Goal: Information Seeking & Learning: Learn about a topic

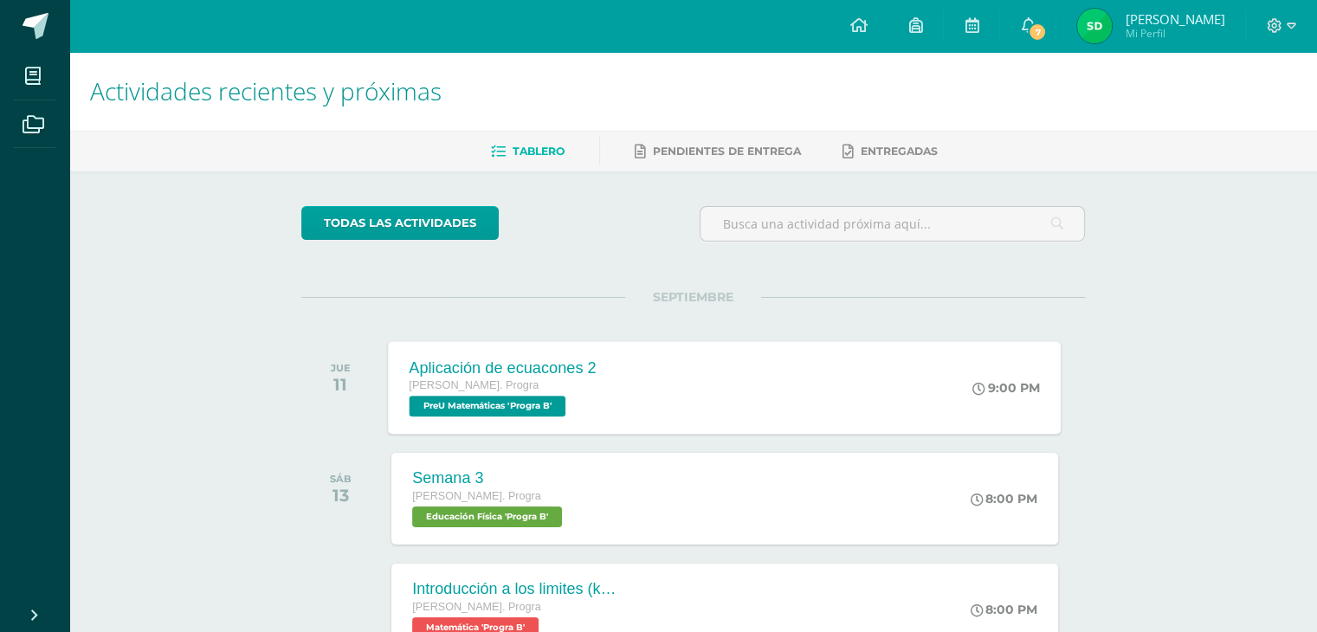
click at [627, 378] on div "Aplicación de ecuacones 2 Quinto Bach. Progra PreU Matemáticas 'Progra B' 9:00 …" at bounding box center [725, 387] width 673 height 93
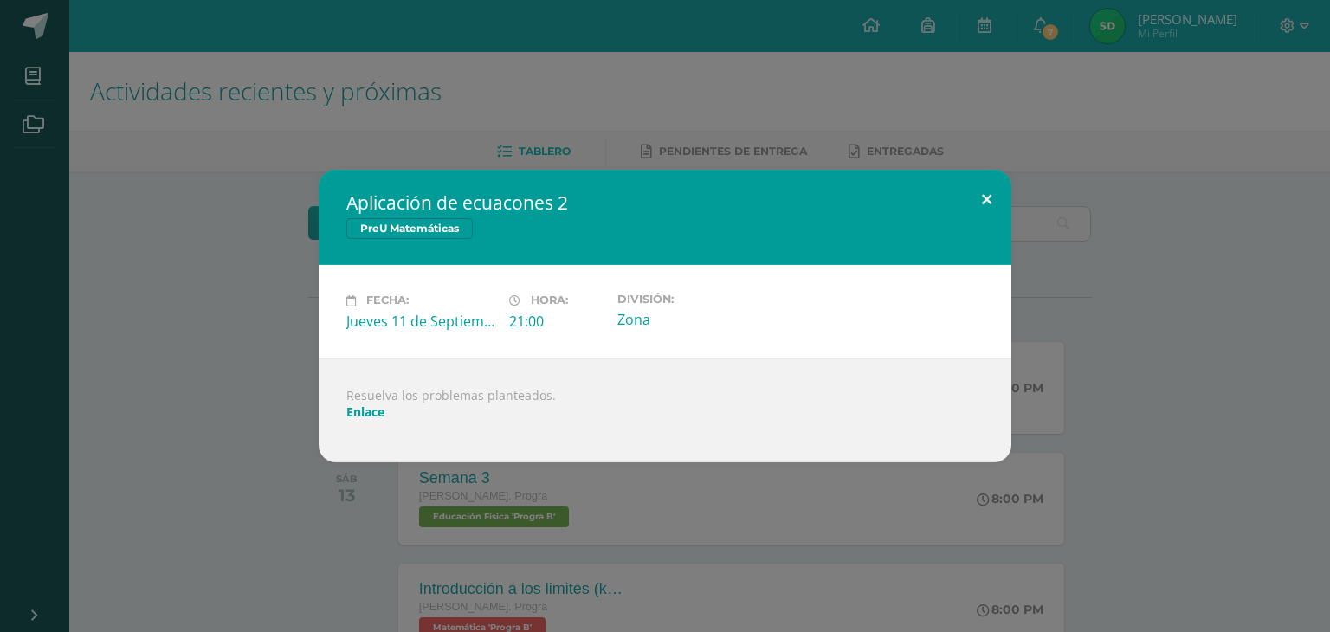
click at [986, 204] on button at bounding box center [986, 199] width 49 height 59
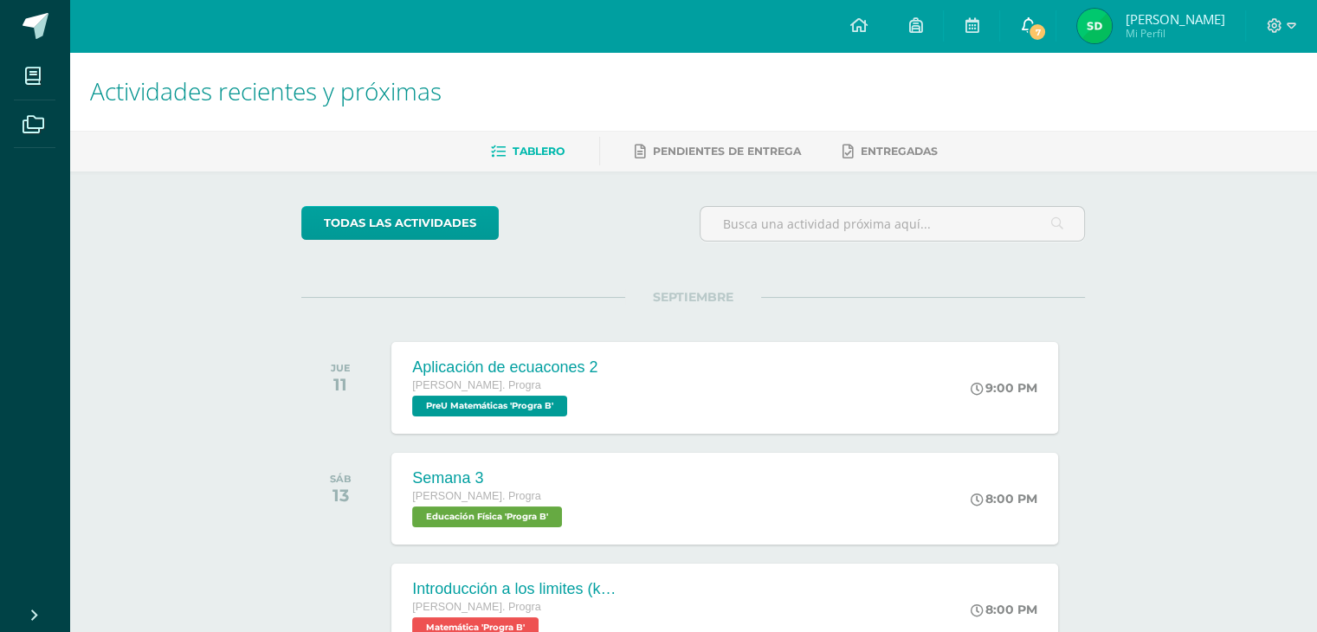
click at [1028, 22] on icon at bounding box center [1028, 25] width 14 height 16
click at [627, 243] on div "todas las Actividades" at bounding box center [693, 230] width 798 height 49
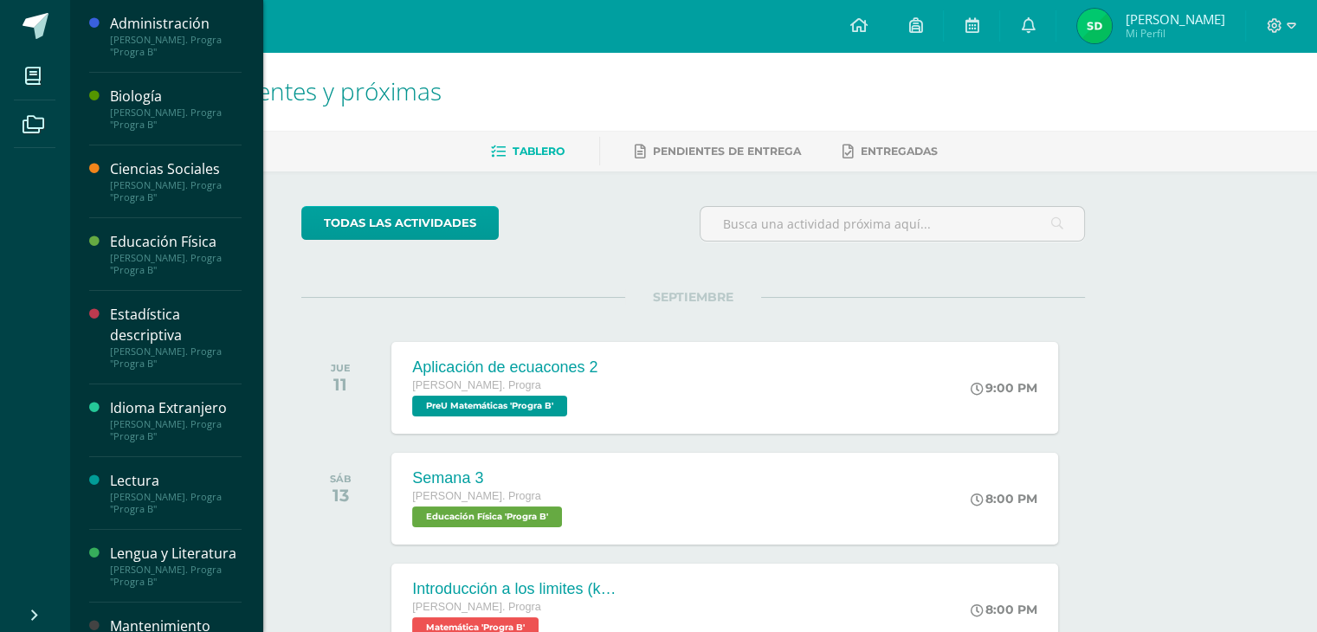
click at [121, 126] on div "[PERSON_NAME]. Progra "Progra B"" at bounding box center [176, 119] width 132 height 24
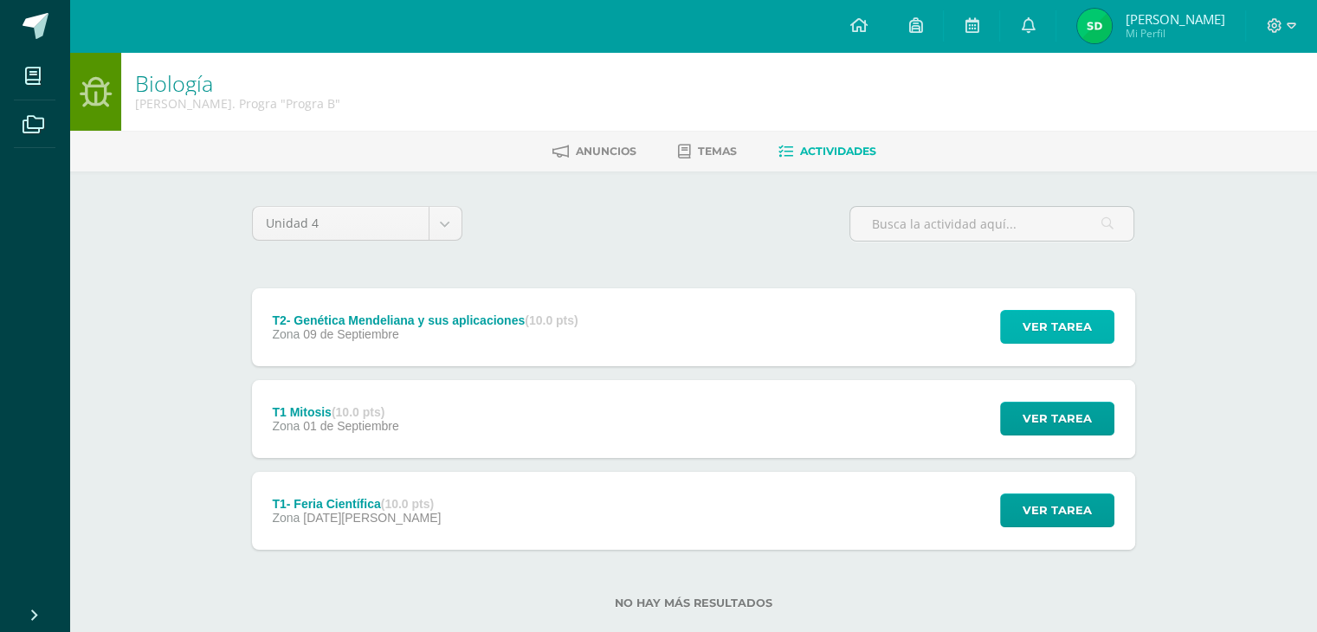
click at [1105, 316] on button "Ver tarea" at bounding box center [1057, 327] width 114 height 34
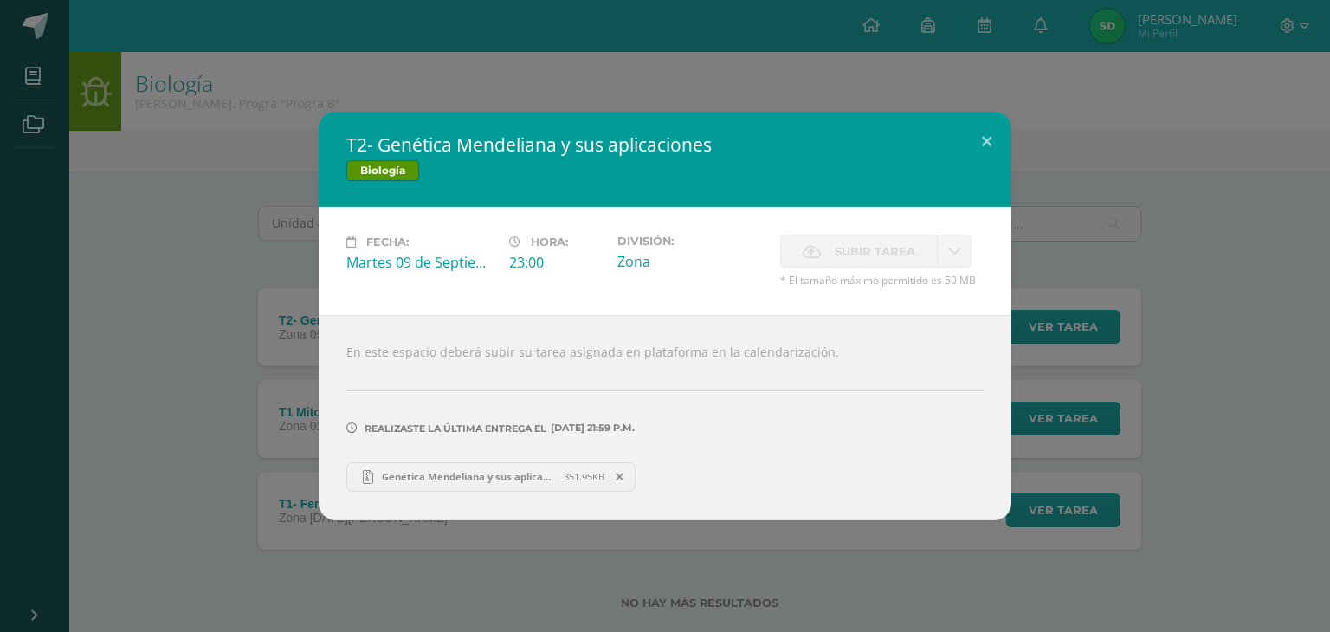
click at [472, 475] on span "Genética Mendeliana y sus aplicaciones mapas.zip" at bounding box center [468, 476] width 191 height 13
click at [984, 143] on button at bounding box center [986, 141] width 49 height 59
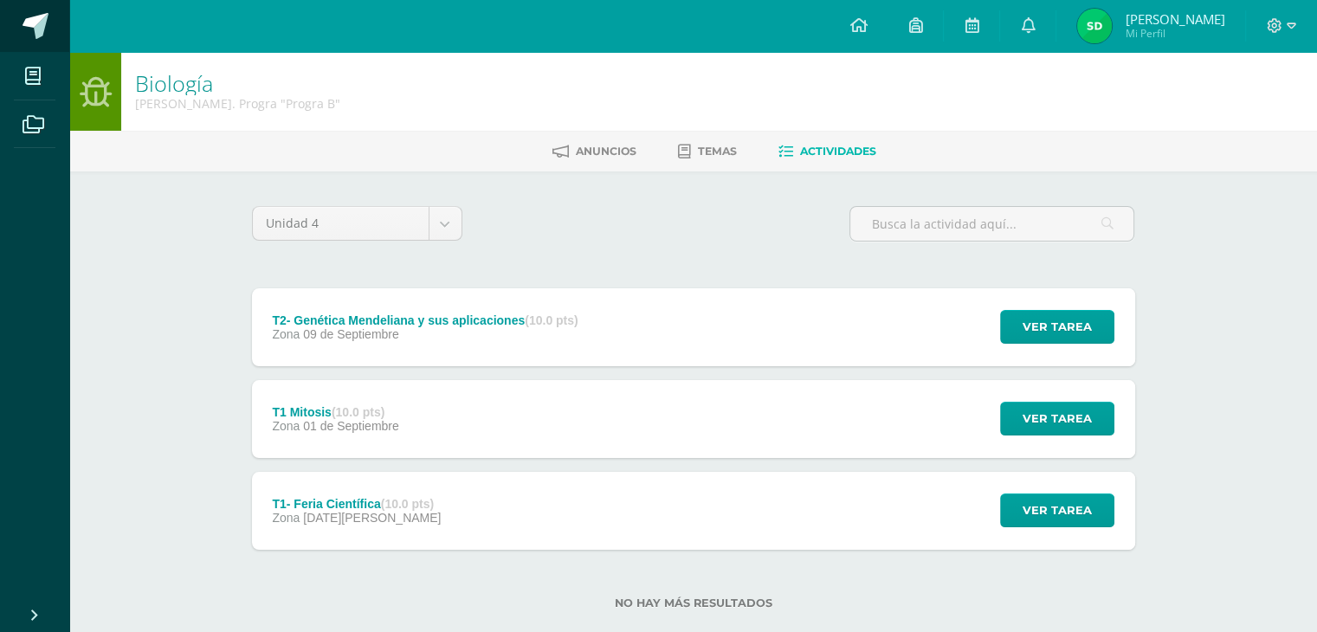
click at [38, 32] on span at bounding box center [36, 26] width 26 height 26
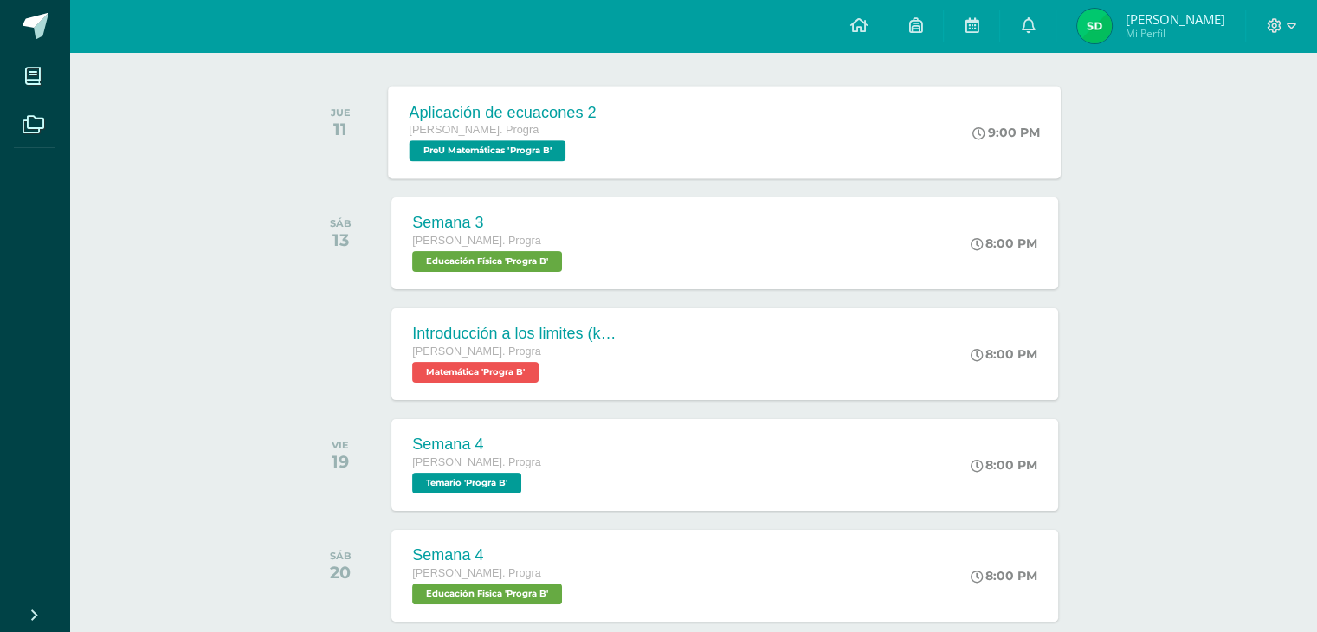
scroll to position [327, 0]
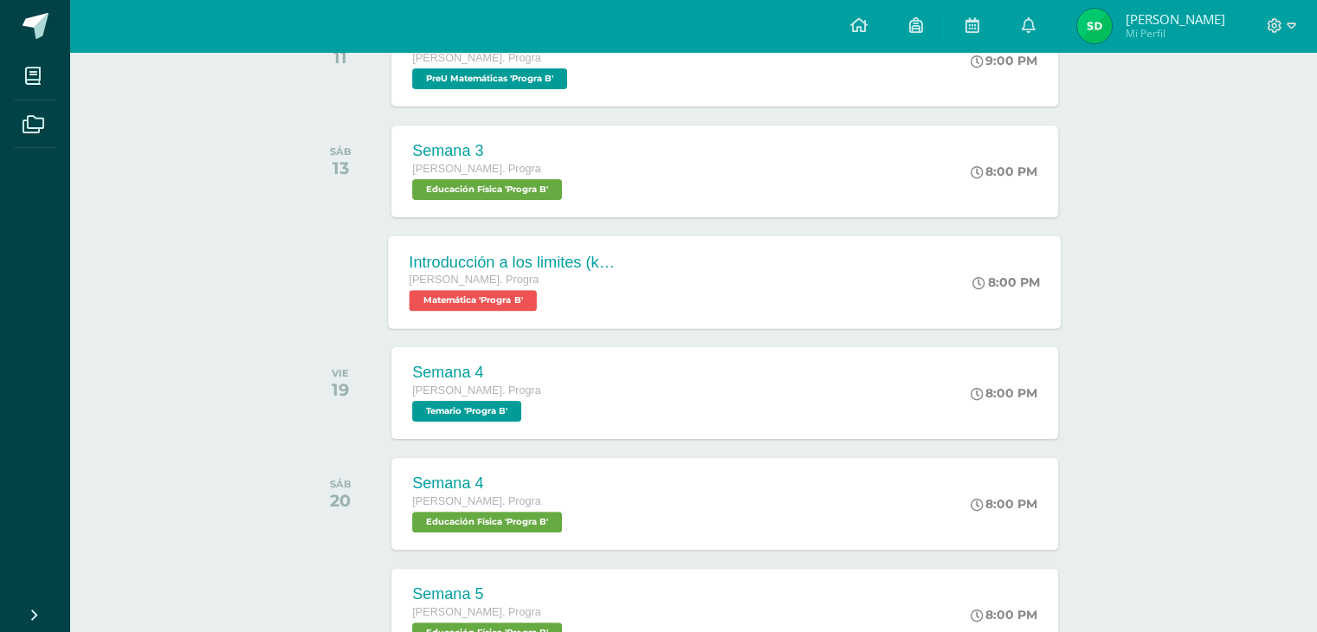
click at [474, 285] on div "[PERSON_NAME]. Progra" at bounding box center [515, 280] width 210 height 19
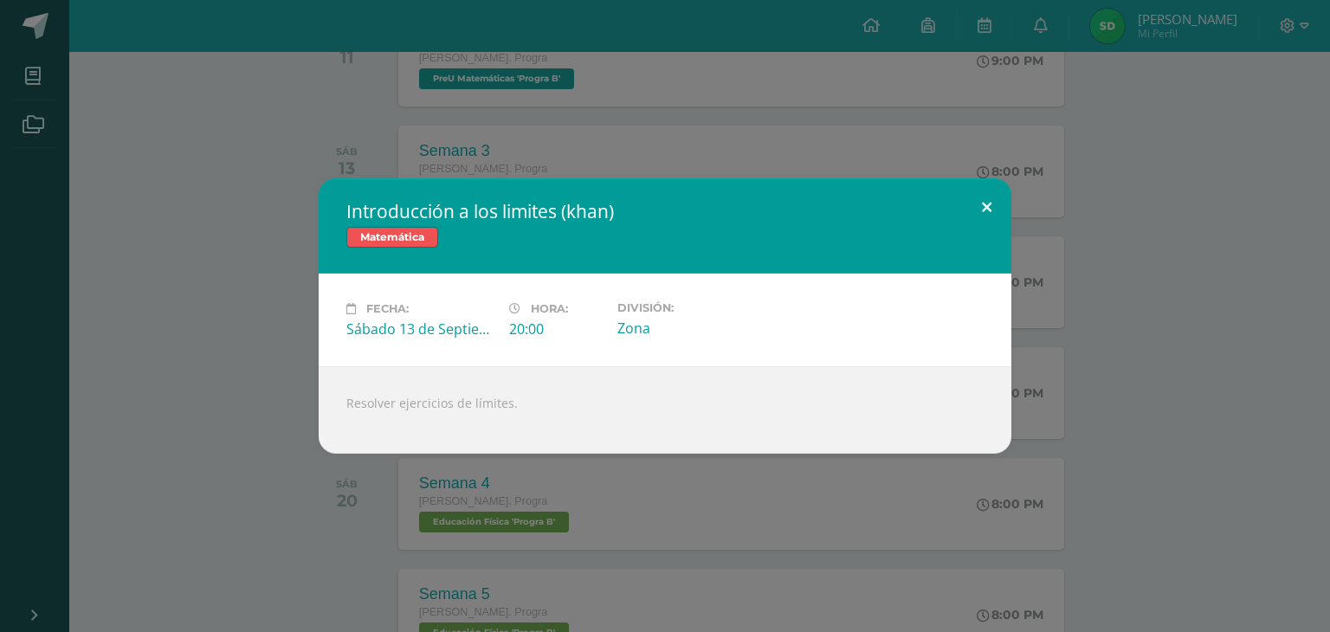
click at [993, 205] on button at bounding box center [986, 207] width 49 height 59
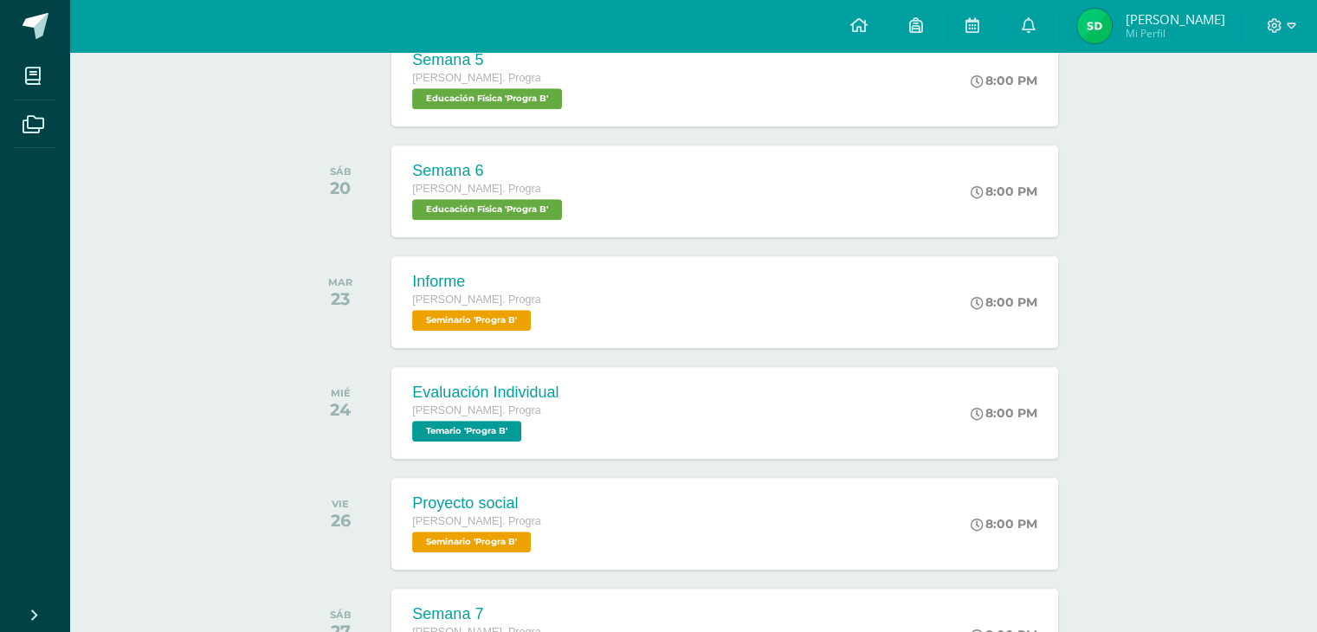
scroll to position [863, 0]
click at [807, 229] on div "Semana 6 [PERSON_NAME]. Progra Educación Física 'Progra B' 8:00 PM Semana 6 Edu…" at bounding box center [725, 190] width 673 height 93
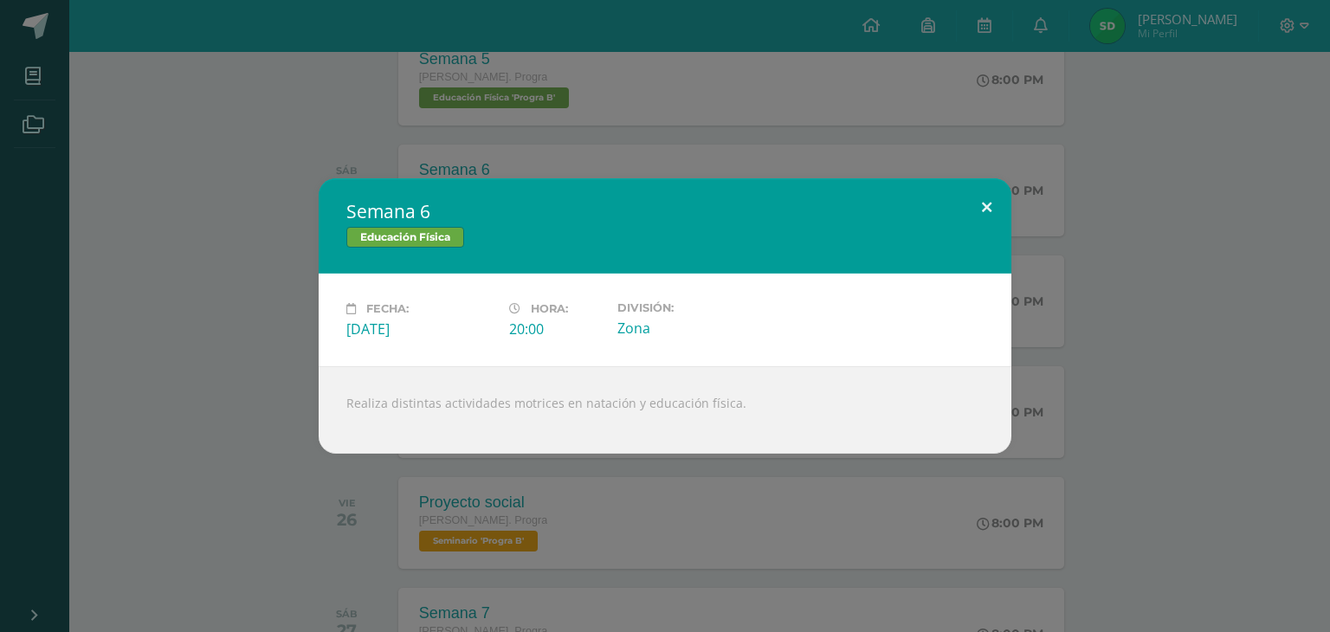
click at [992, 204] on button at bounding box center [986, 207] width 49 height 59
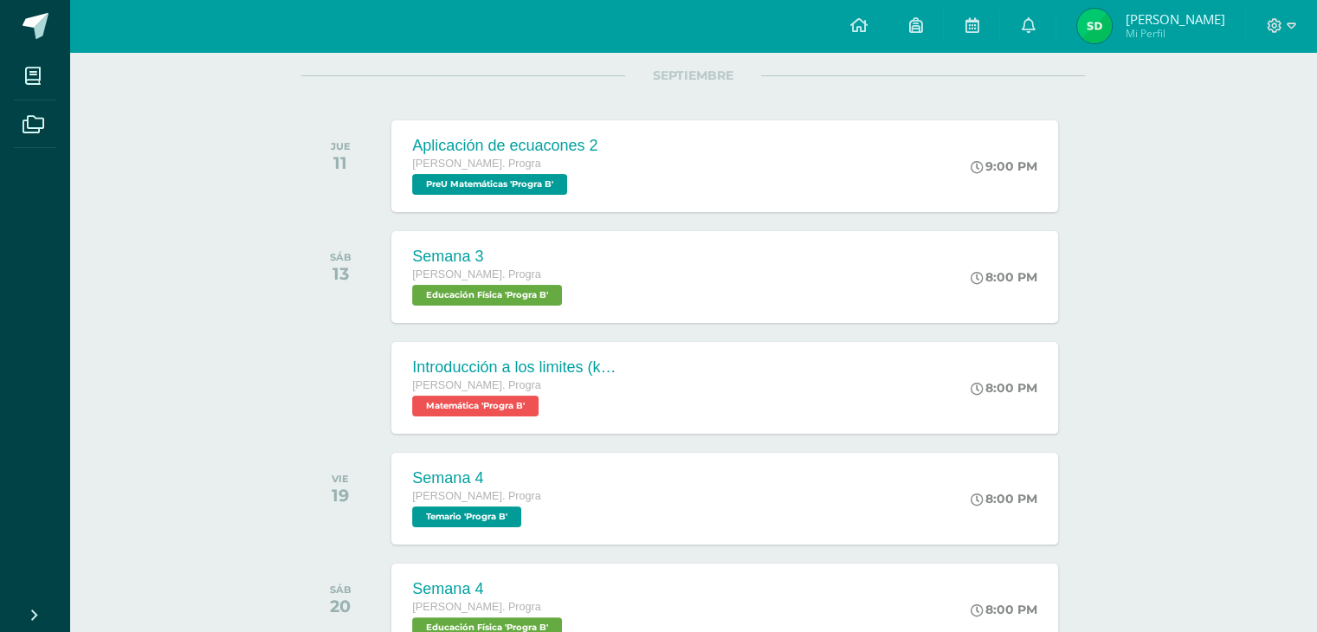
scroll to position [102, 0]
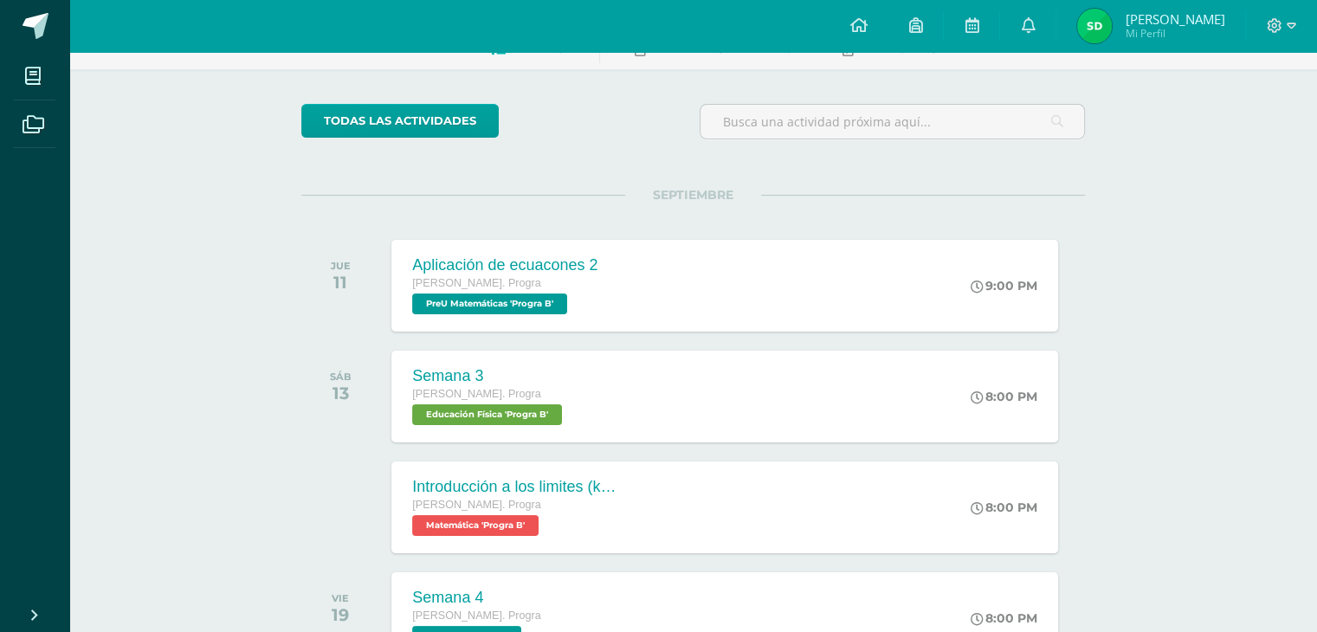
click at [1126, 28] on span "[PERSON_NAME] Mi Perfil" at bounding box center [1151, 26] width 154 height 35
